Goal: Transaction & Acquisition: Purchase product/service

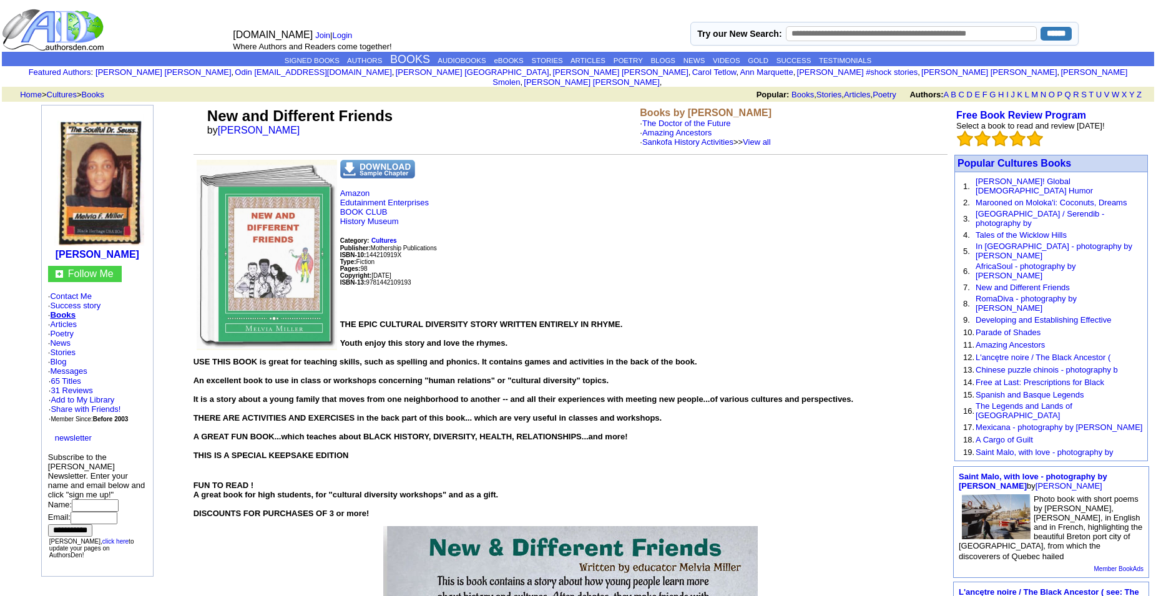
click at [130, 194] on img at bounding box center [98, 180] width 94 height 132
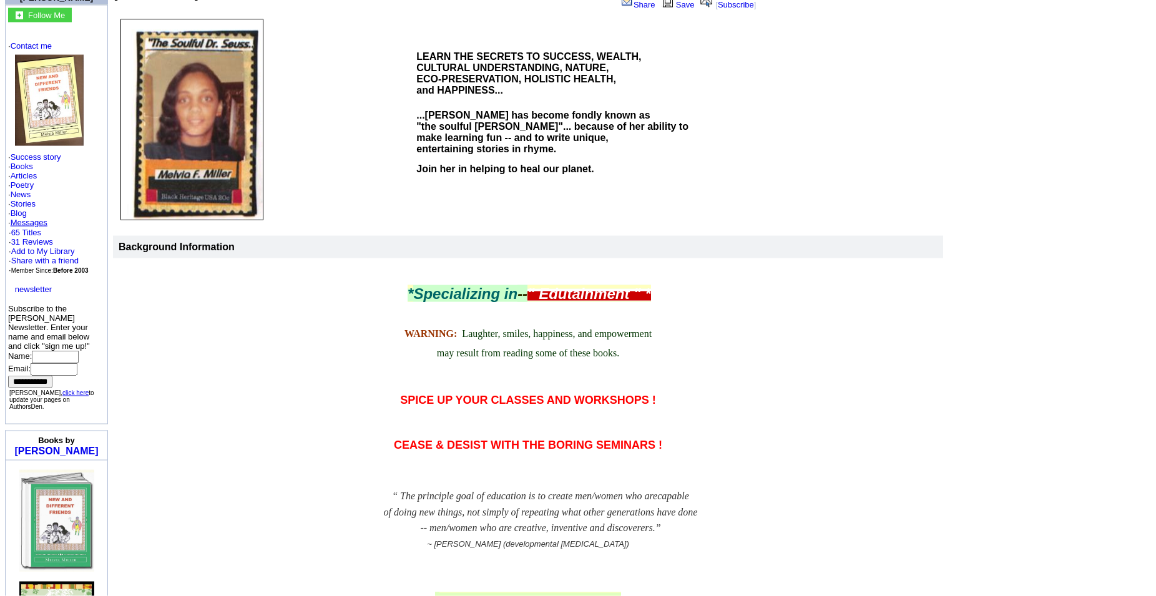
scroll to position [114, 0]
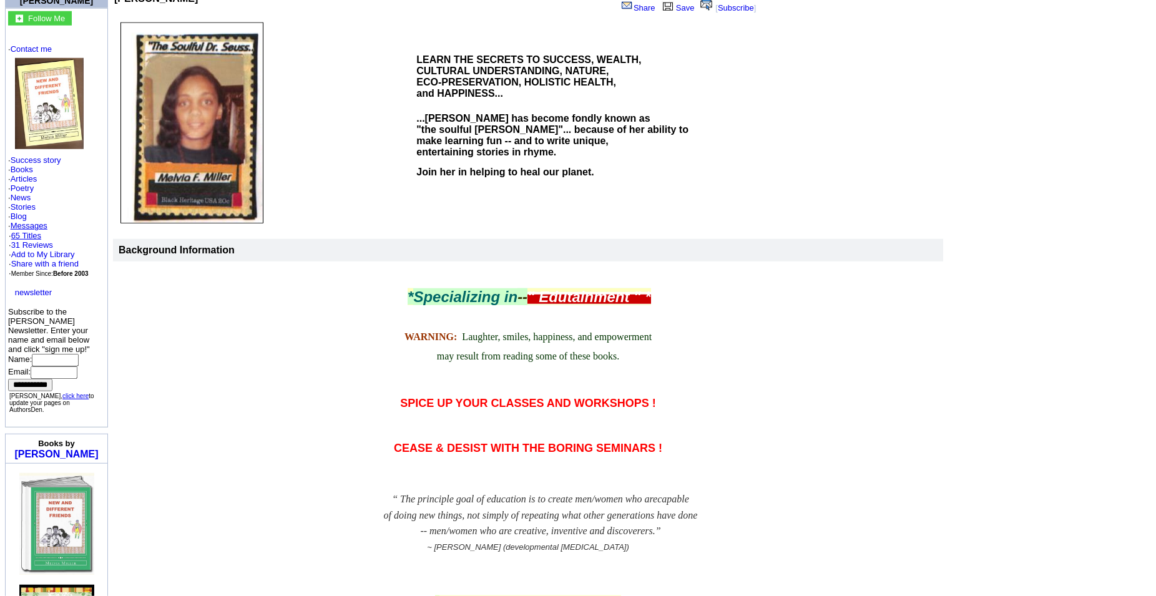
click at [24, 236] on link "65 Titles" at bounding box center [26, 235] width 30 height 9
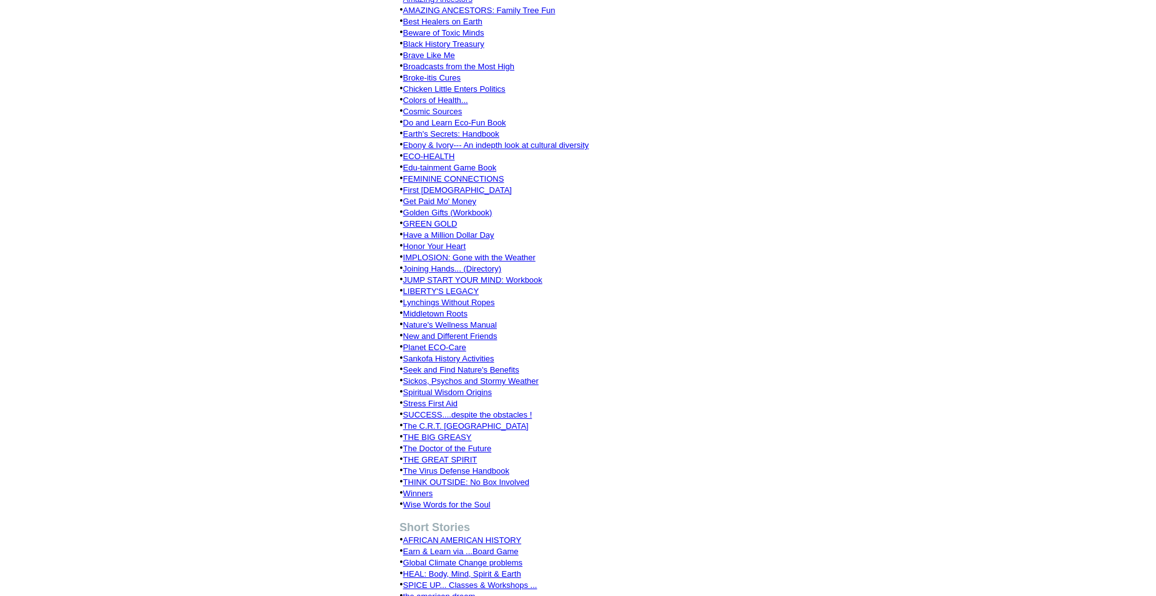
scroll to position [411, 0]
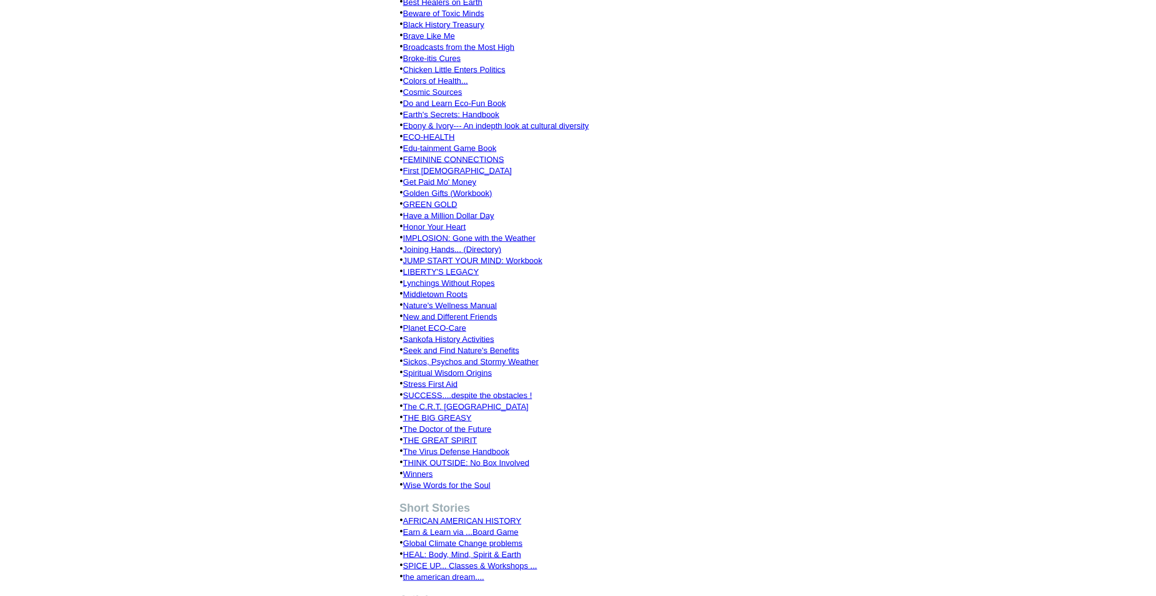
click at [486, 346] on link "Seek and Find Nature's Benefits" at bounding box center [461, 350] width 116 height 9
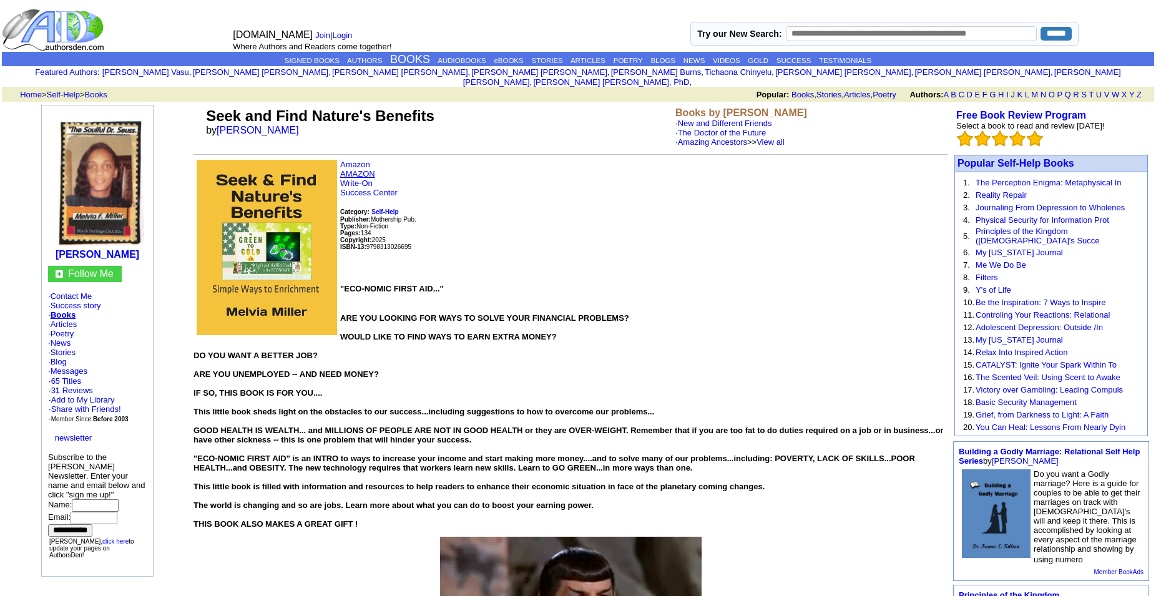
click at [365, 178] on link "AMAZON" at bounding box center [357, 173] width 35 height 9
